Goal: Task Accomplishment & Management: Use online tool/utility

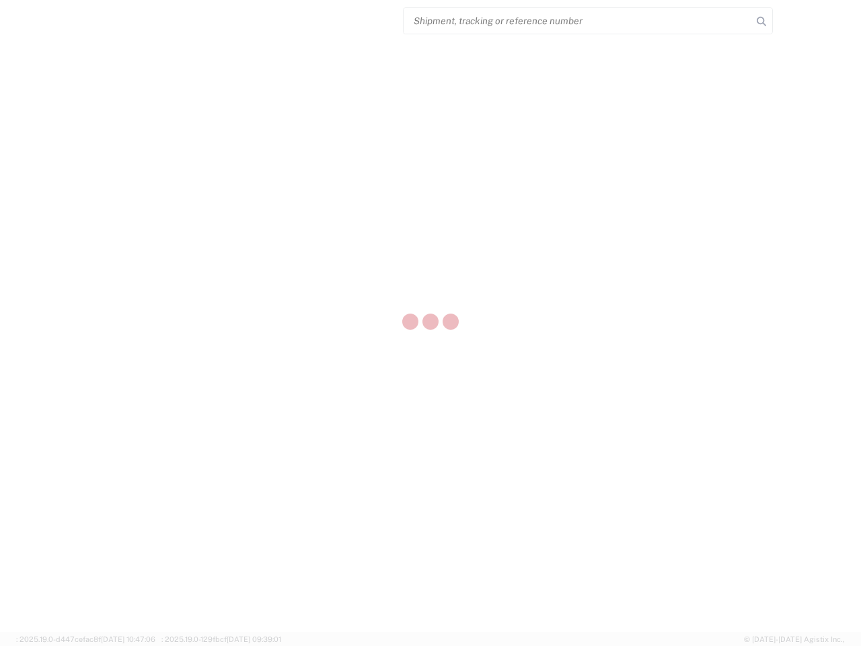
select select "US"
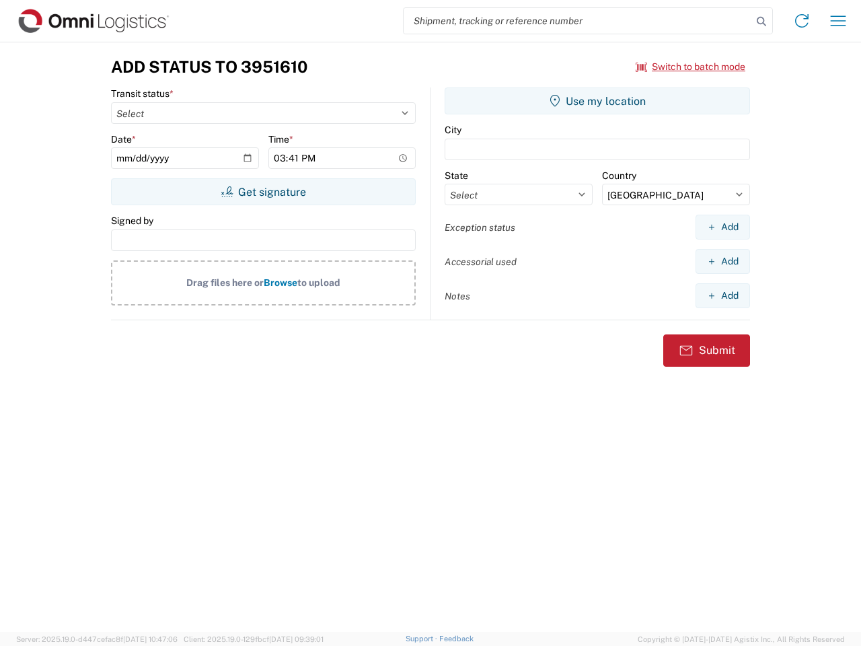
click at [578, 21] on input "search" at bounding box center [578, 21] width 348 height 26
click at [761, 22] on icon at bounding box center [761, 21] width 19 height 19
click at [802, 21] on icon at bounding box center [802, 21] width 22 height 22
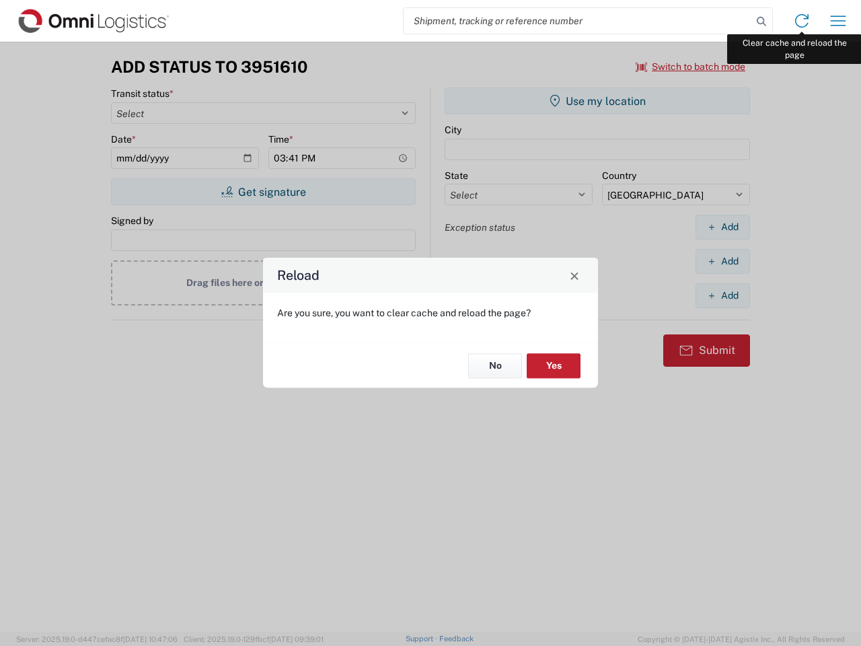
click at [838, 21] on div "Reload Are you sure, you want to clear cache and reload the page? No Yes" at bounding box center [430, 323] width 861 height 646
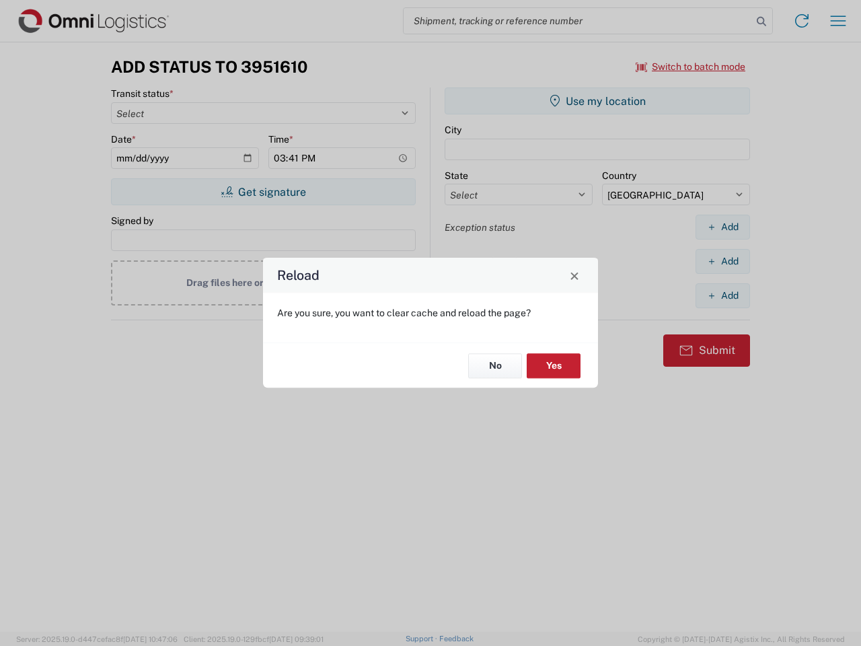
click at [691, 67] on div "Reload Are you sure, you want to clear cache and reload the page? No Yes" at bounding box center [430, 323] width 861 height 646
click at [263, 192] on div "Reload Are you sure, you want to clear cache and reload the page? No Yes" at bounding box center [430, 323] width 861 height 646
click at [597, 101] on div "Reload Are you sure, you want to clear cache and reload the page? No Yes" at bounding box center [430, 323] width 861 height 646
click at [722, 227] on div "Reload Are you sure, you want to clear cache and reload the page? No Yes" at bounding box center [430, 323] width 861 height 646
click at [722, 261] on div "Reload Are you sure, you want to clear cache and reload the page? No Yes" at bounding box center [430, 323] width 861 height 646
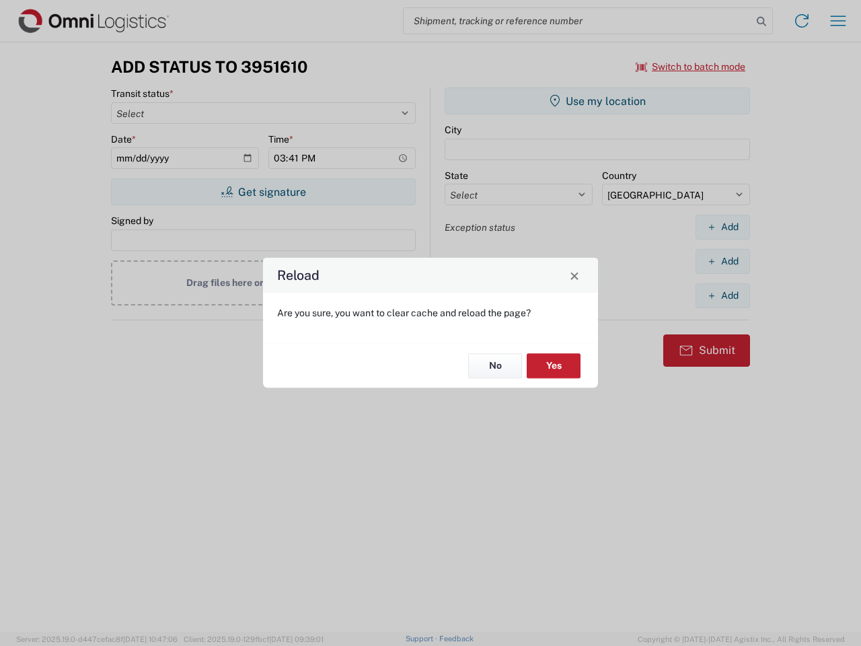
click at [722, 295] on div "Reload Are you sure, you want to clear cache and reload the page? No Yes" at bounding box center [430, 323] width 861 height 646
